Goal: Information Seeking & Learning: Learn about a topic

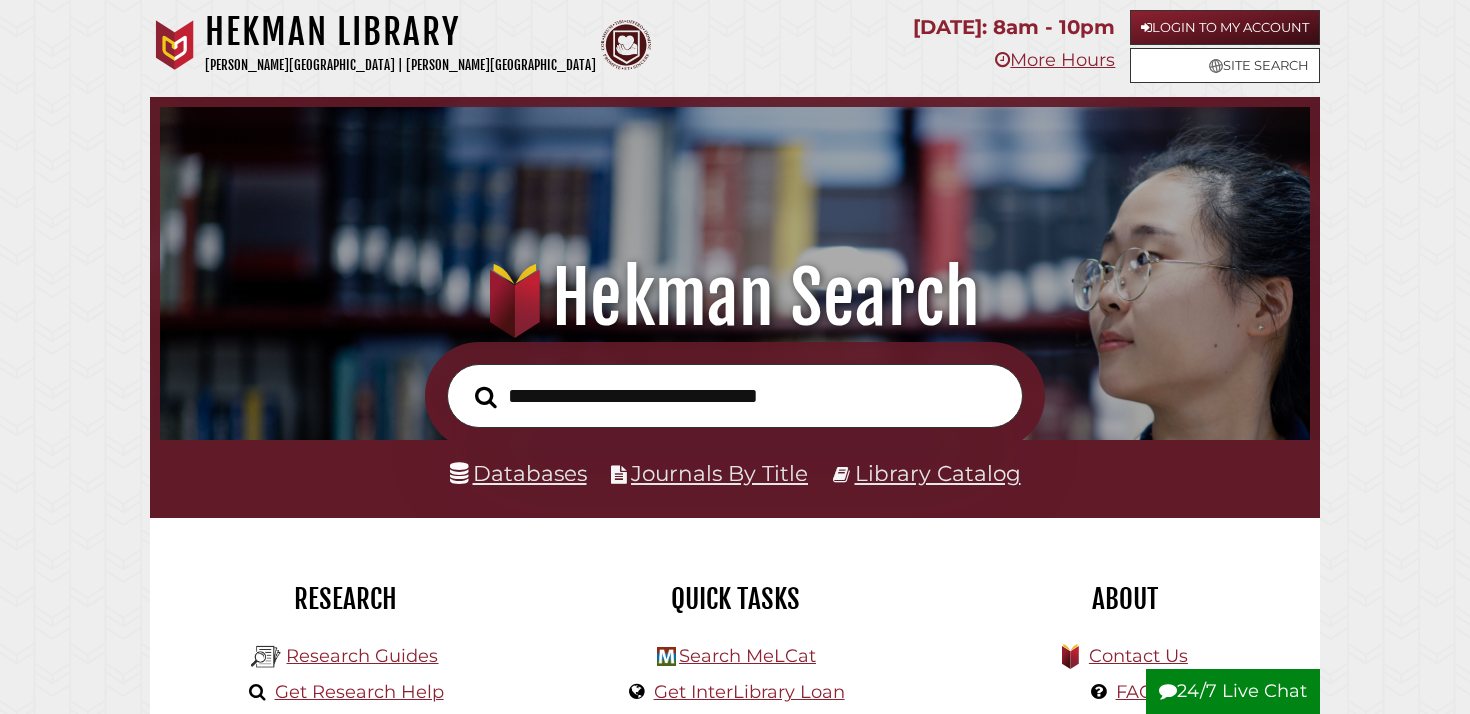
scroll to position [380, 1140]
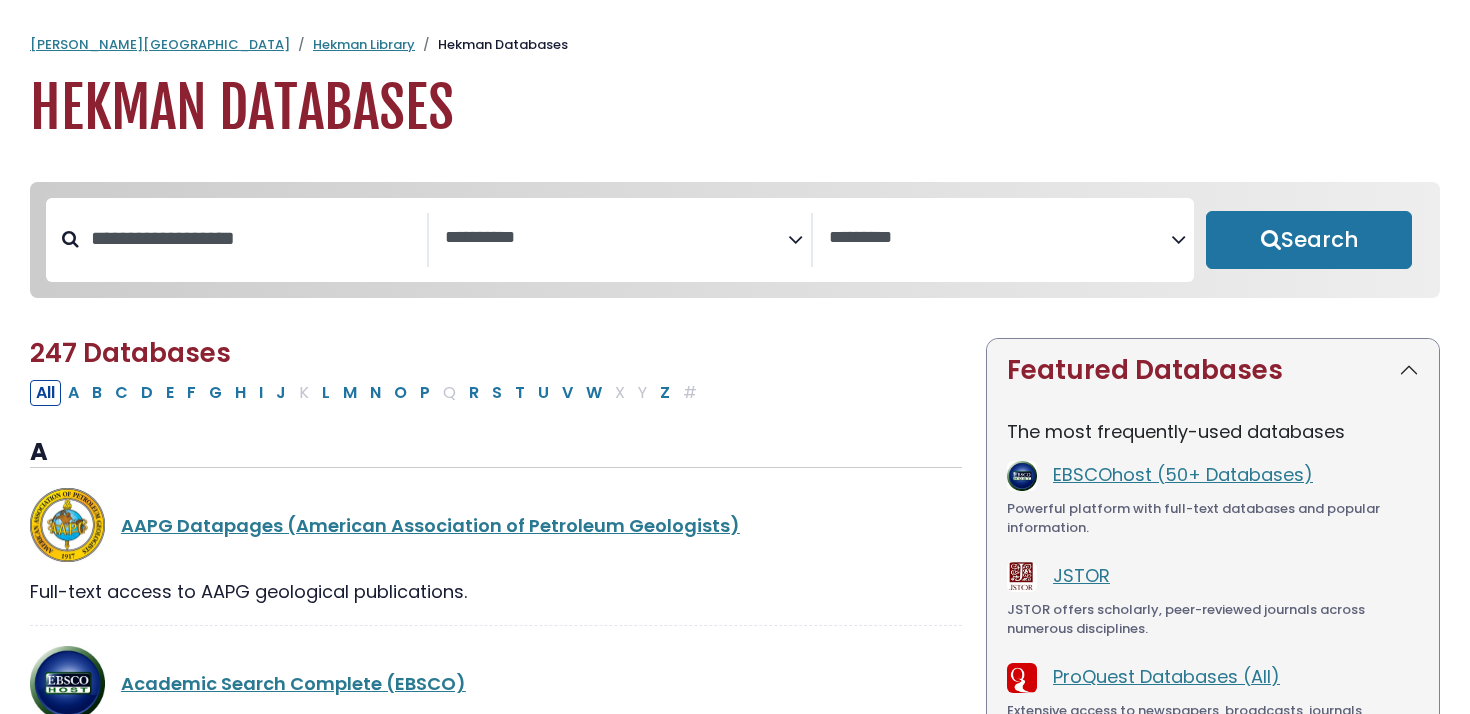
select select "Database Subject Filter"
select select "Database Vendors Filter"
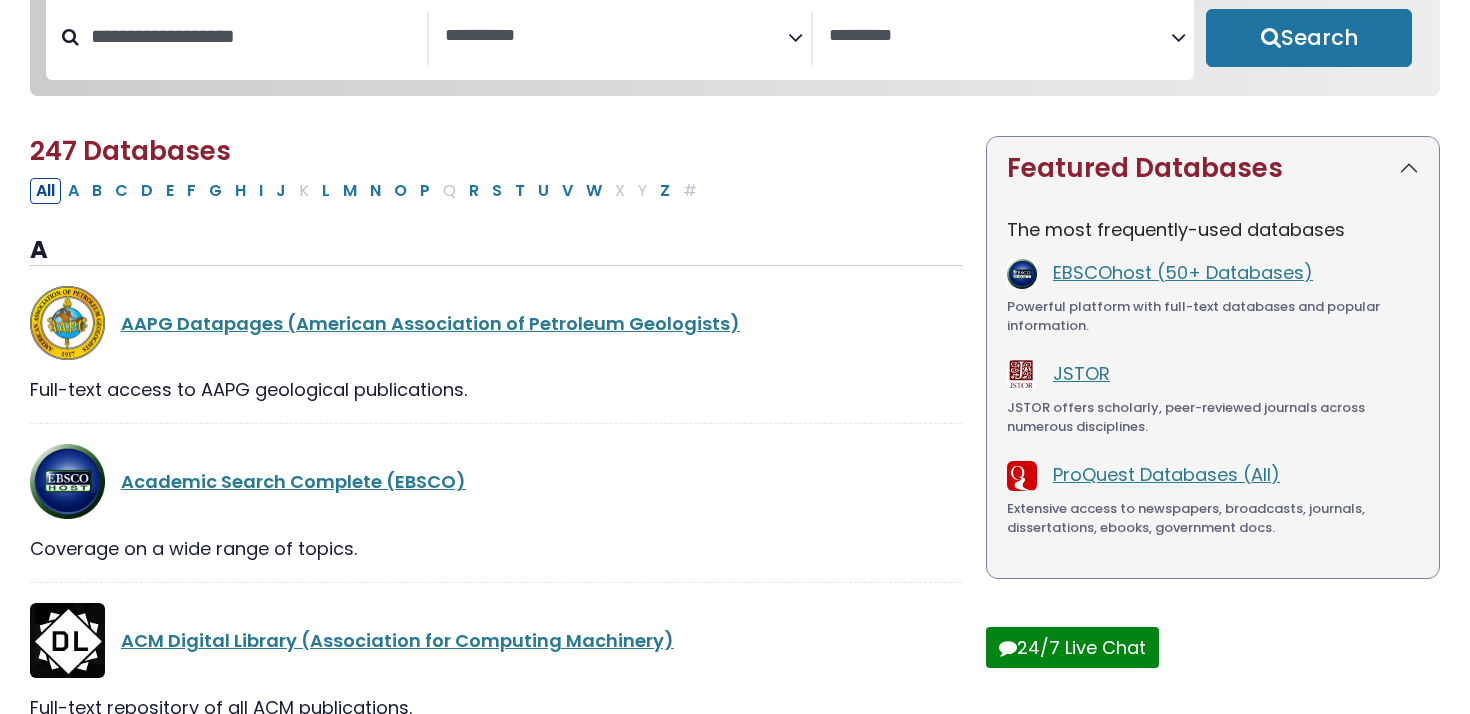
scroll to position [204, 0]
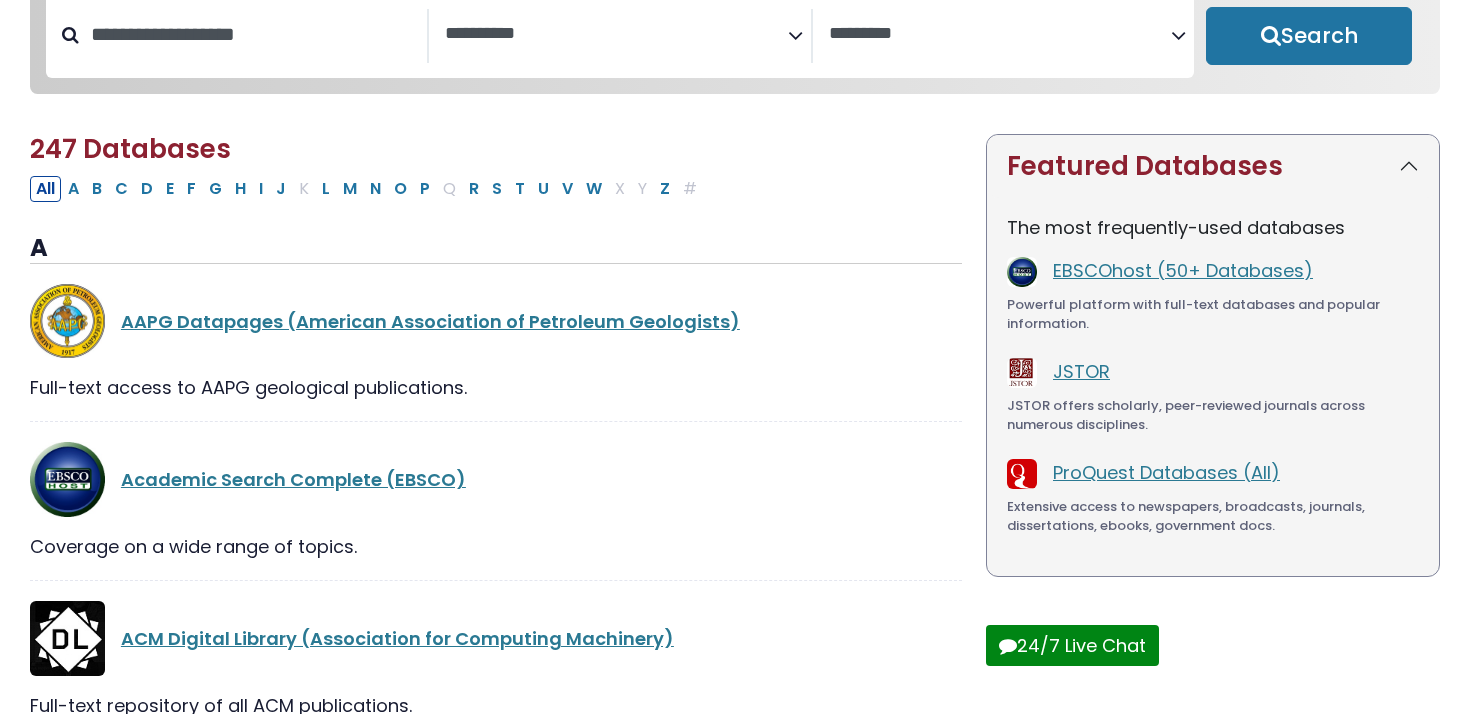
click at [319, 61] on div "Search filters" at bounding box center [253, 35] width 348 height 52
click at [319, 38] on input "Search database by title or keyword" at bounding box center [253, 34] width 348 height 33
type input "****"
click at [1206, 7] on button "Search" at bounding box center [1309, 36] width 206 height 58
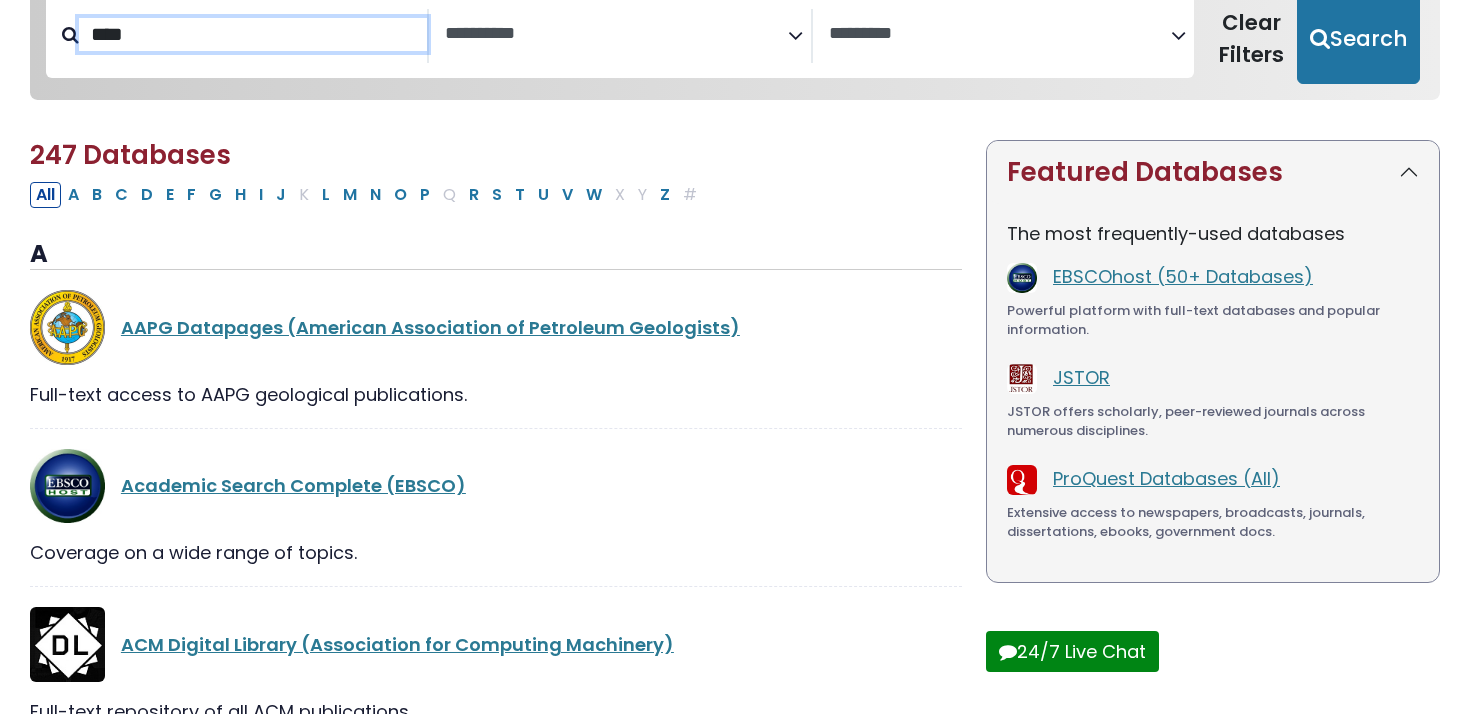
select select "Database Subject Filter"
select select "Database Vendors Filter"
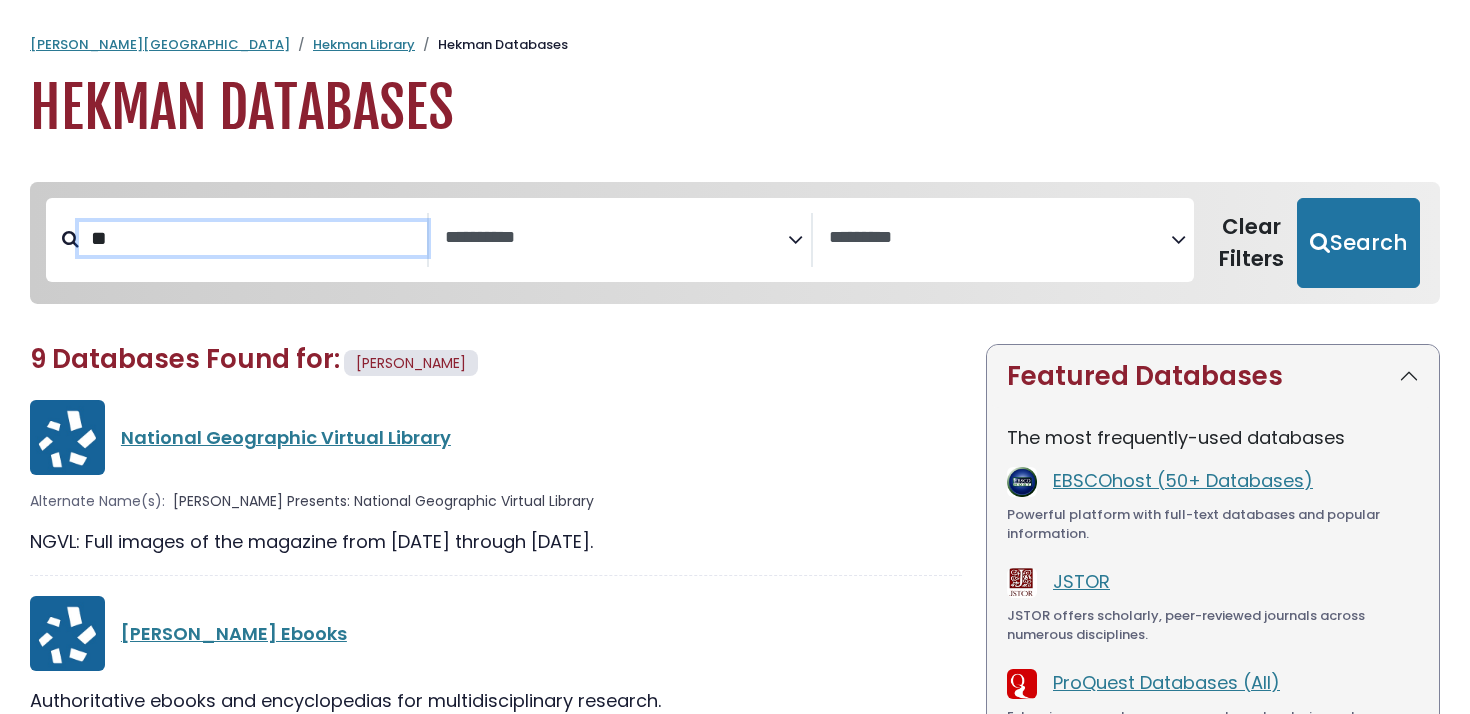
type input "*"
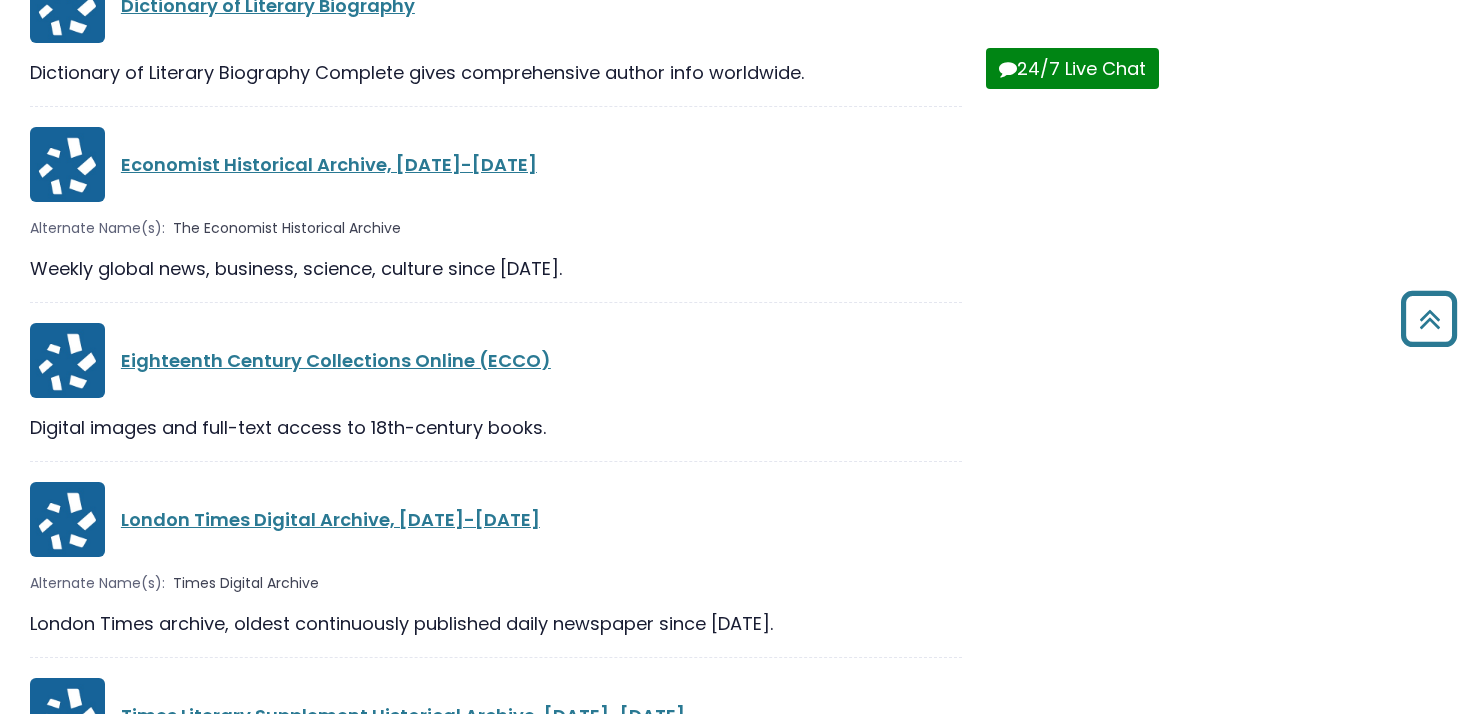
scroll to position [761, 0]
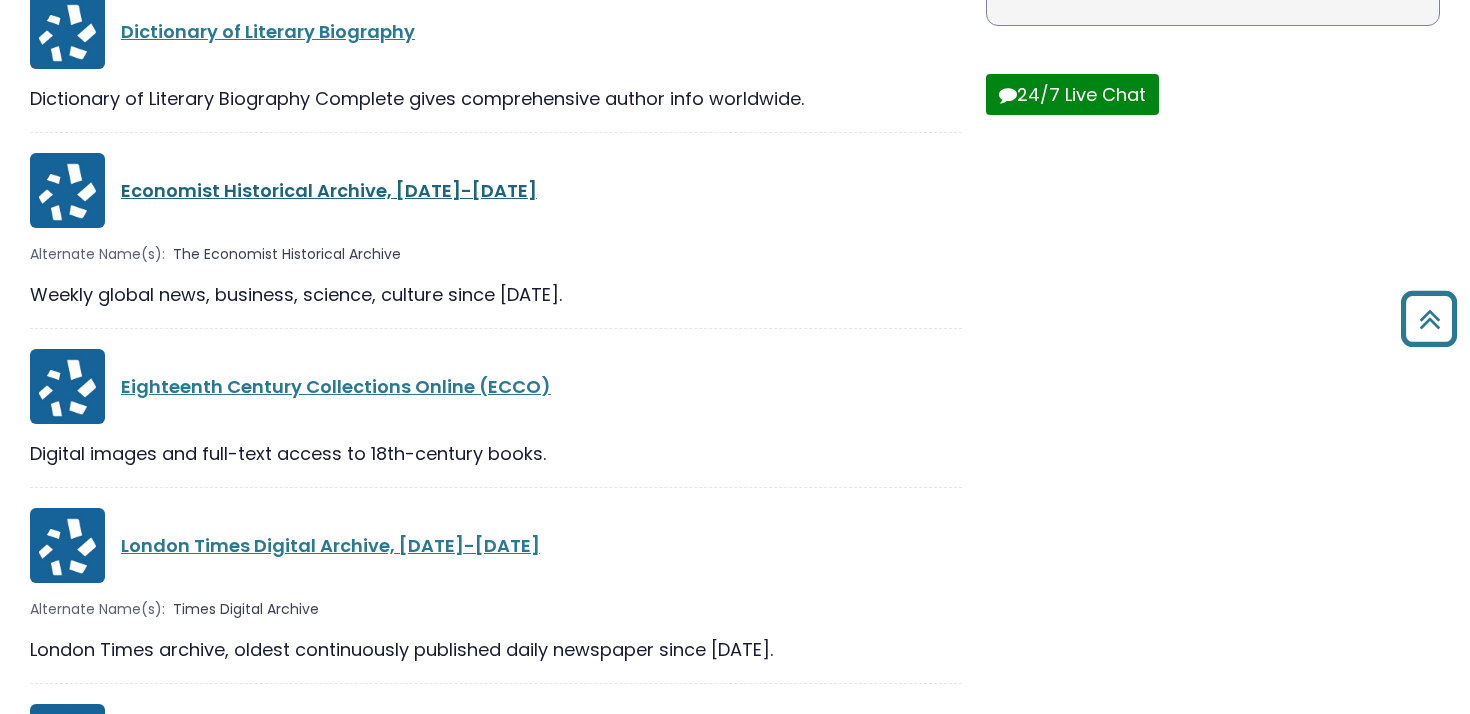
click at [290, 192] on link "Economist Historical Archive, [DATE]-[DATE]" at bounding box center [329, 190] width 416 height 25
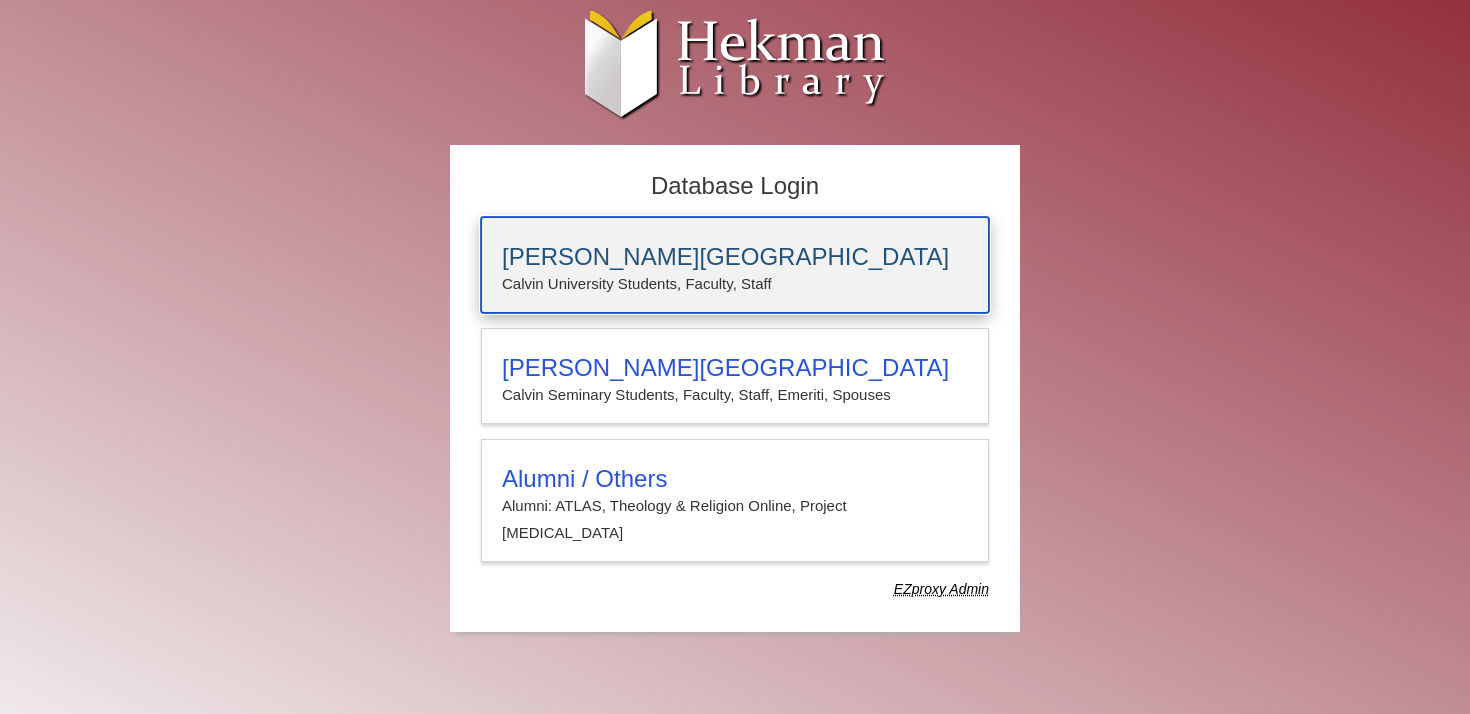
click at [680, 273] on p "Calvin University Students, Faculty, Staff" at bounding box center [735, 284] width 466 height 26
